Goal: Task Accomplishment & Management: Manage account settings

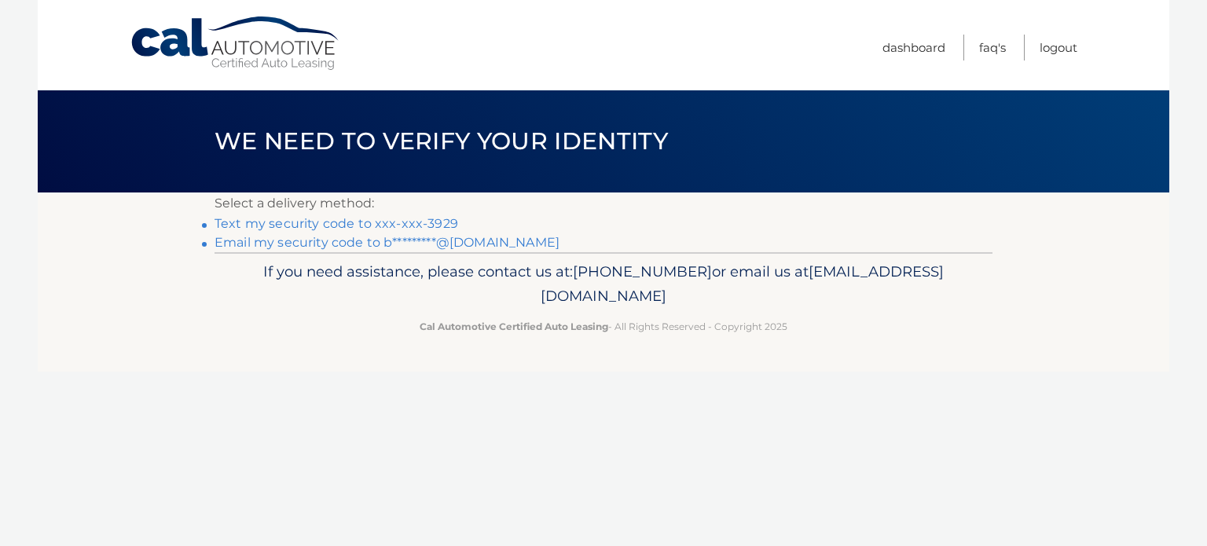
click at [405, 225] on link "Text my security code to xxx-xxx-3929" at bounding box center [336, 223] width 244 height 15
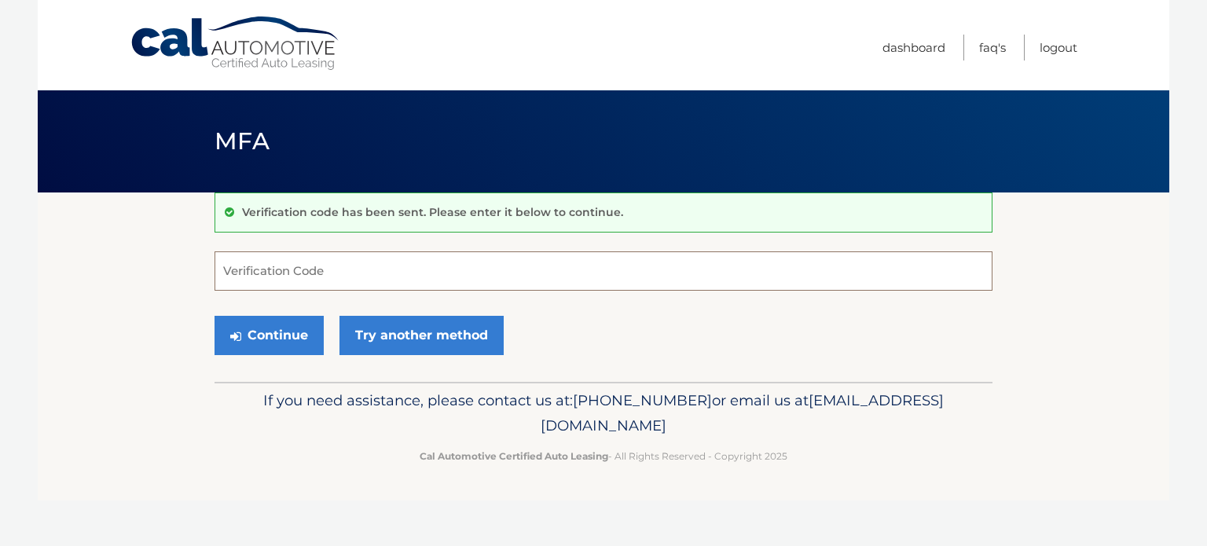
click at [427, 279] on input "Verification Code" at bounding box center [603, 270] width 778 height 39
type input "720464"
click at [306, 339] on button "Continue" at bounding box center [268, 335] width 109 height 39
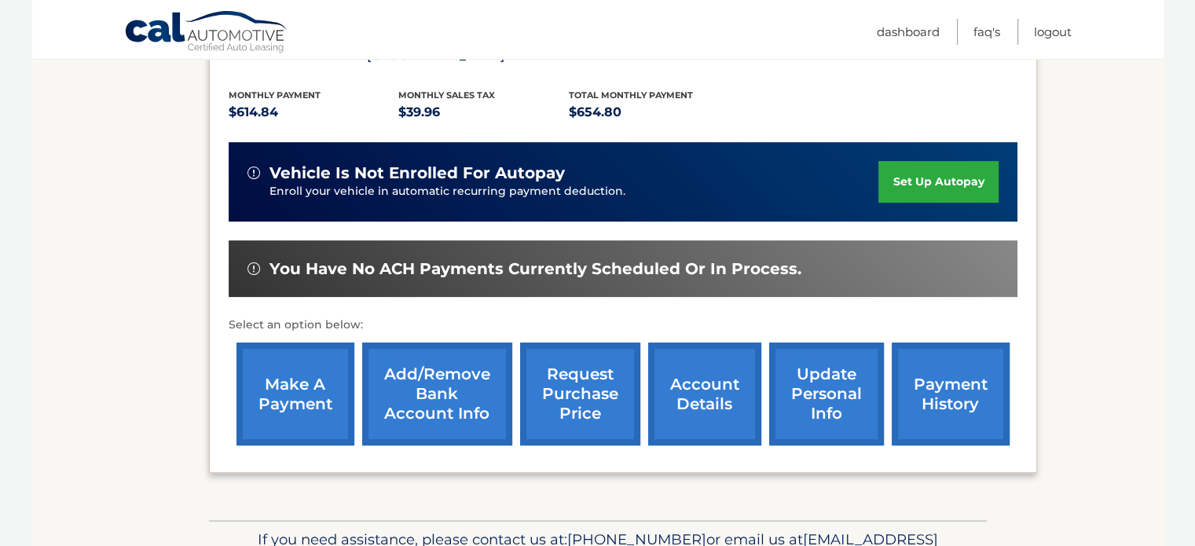
scroll to position [337, 0]
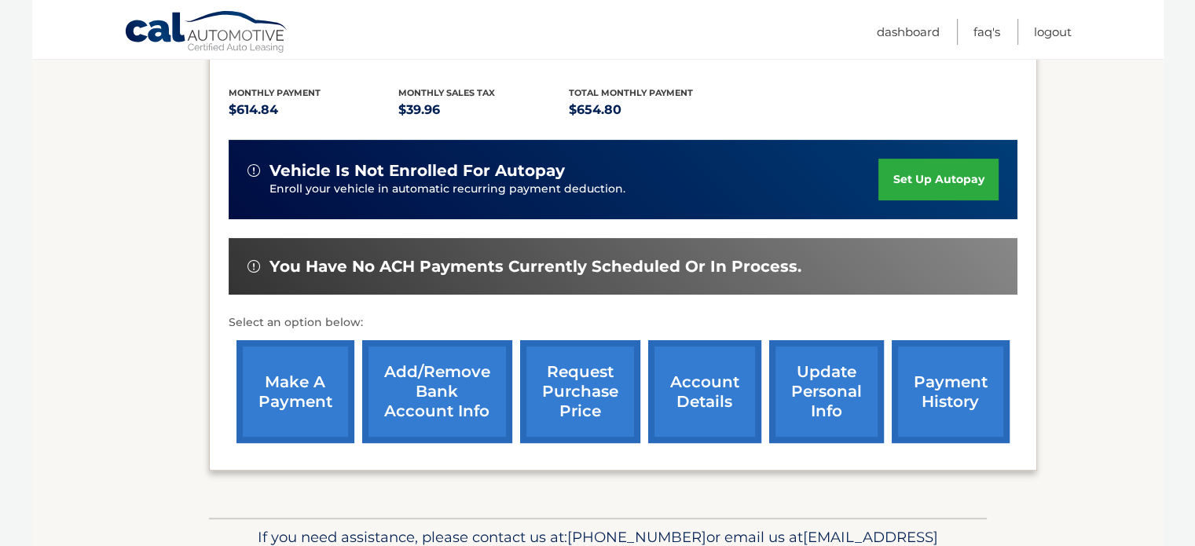
click at [310, 387] on link "make a payment" at bounding box center [295, 391] width 118 height 103
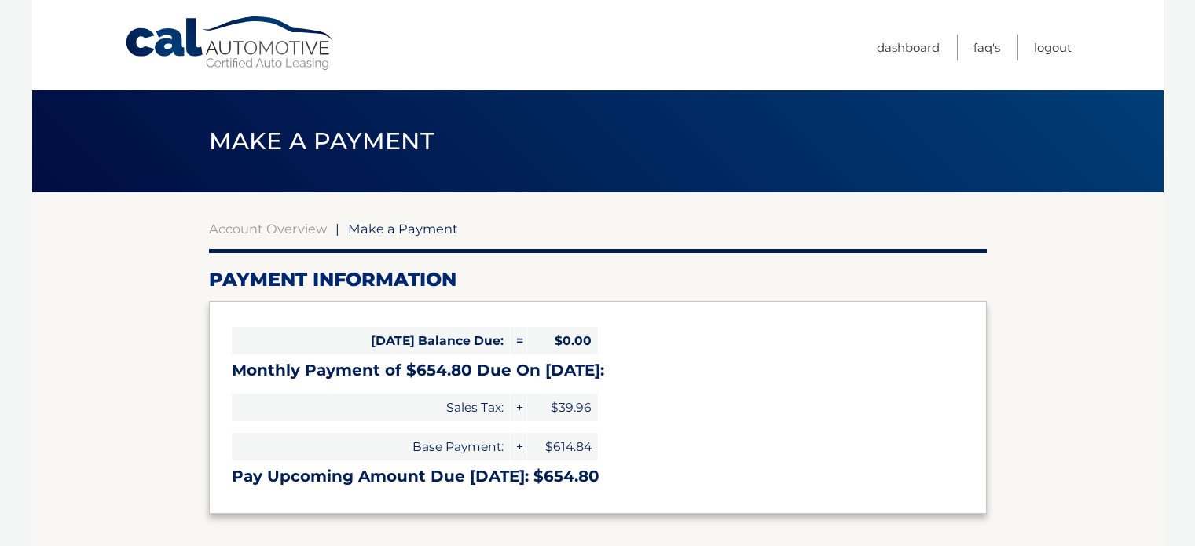
select select "NGMyZDc4MDctMWY3ZS00ZDBiLTg2MDgtMDBjMDllNDQ0OGI0"
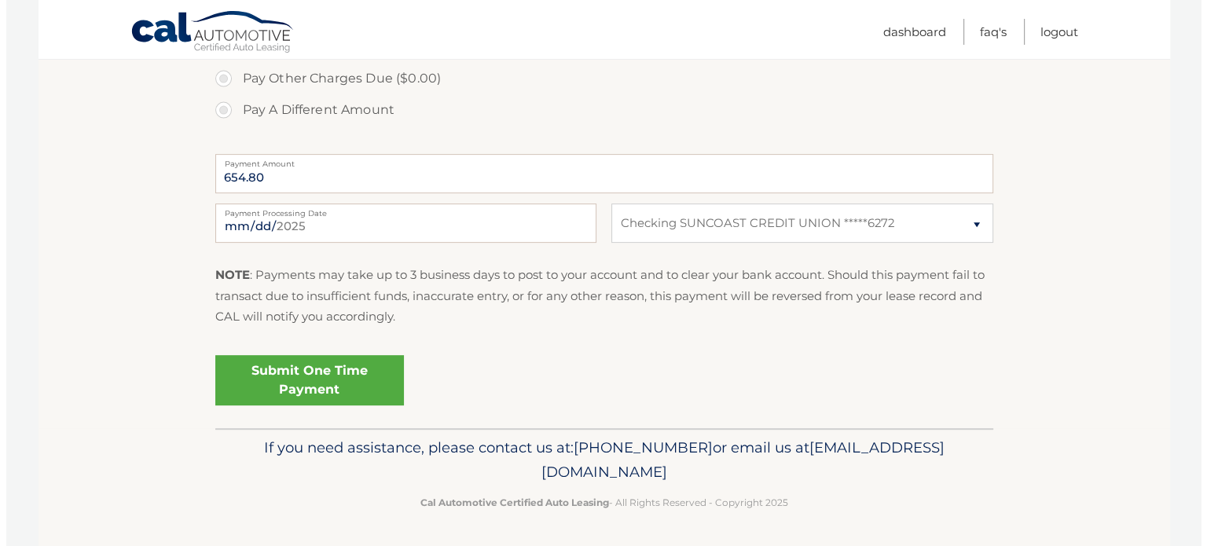
scroll to position [575, 0]
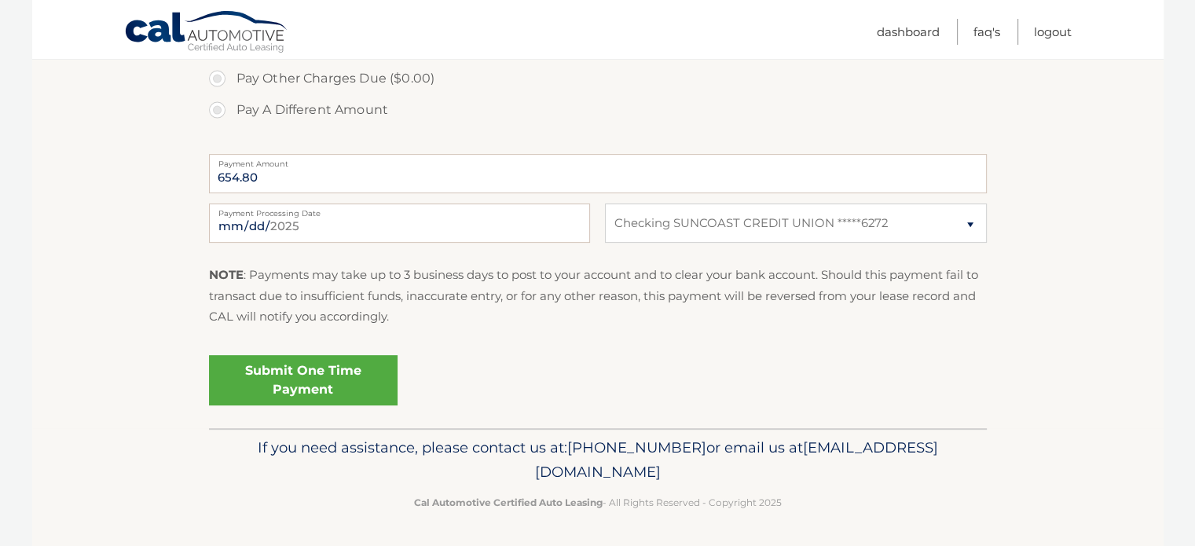
click at [346, 386] on link "Submit One Time Payment" at bounding box center [303, 380] width 189 height 50
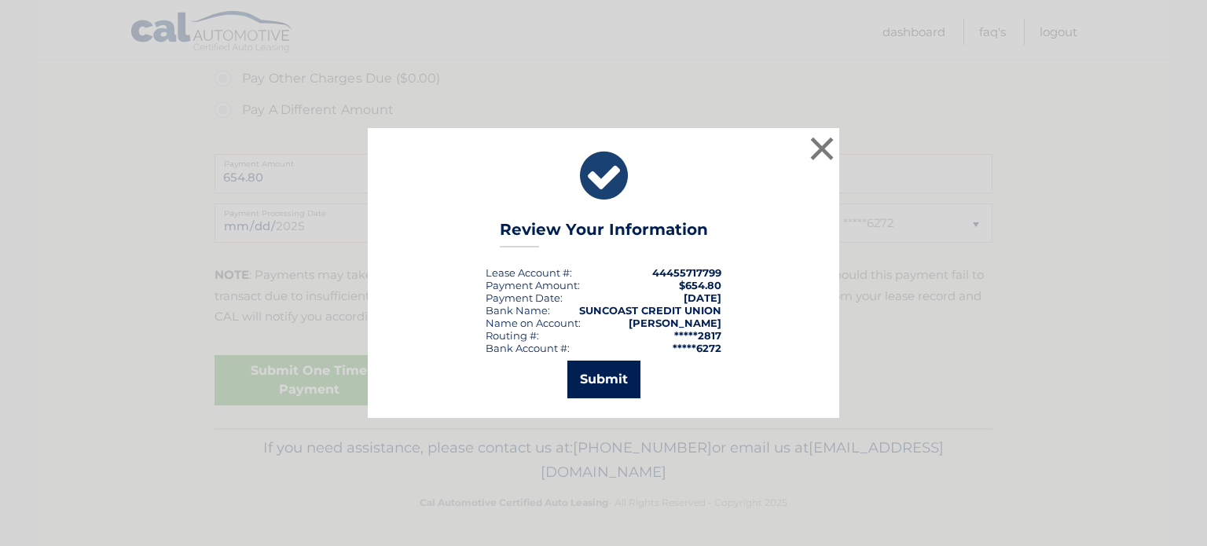
click at [584, 388] on button "Submit" at bounding box center [603, 380] width 73 height 38
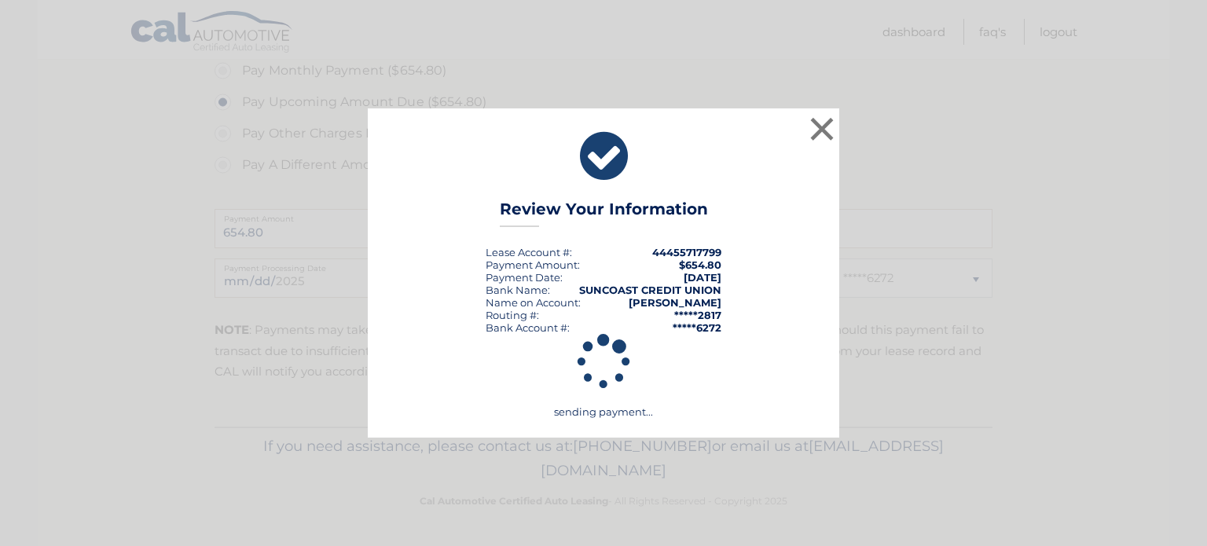
scroll to position [518, 0]
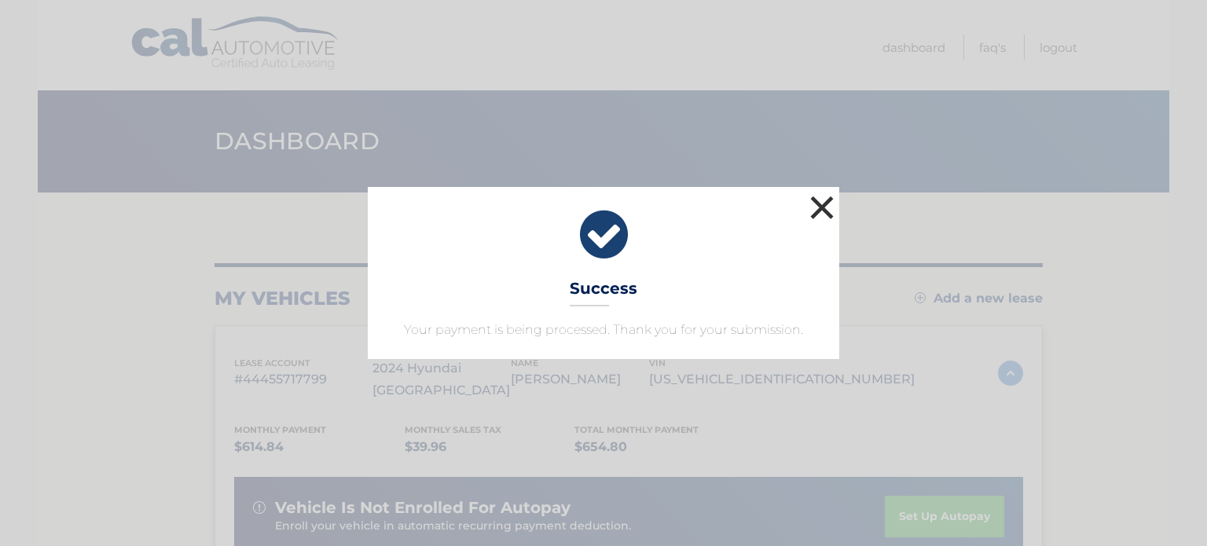
click at [824, 217] on button "×" at bounding box center [821, 207] width 31 height 31
